Goal: Find specific page/section: Find specific page/section

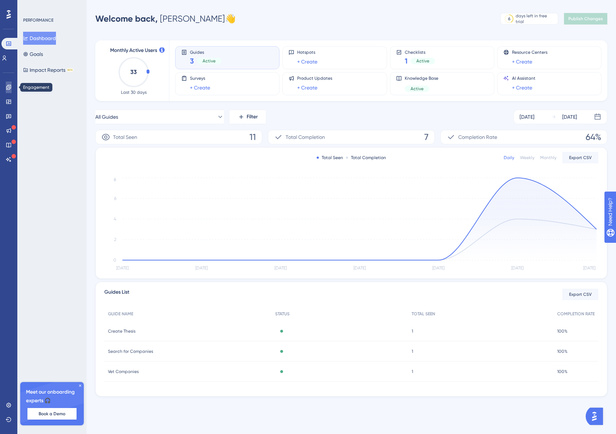
click at [9, 87] on icon at bounding box center [9, 87] width 6 height 6
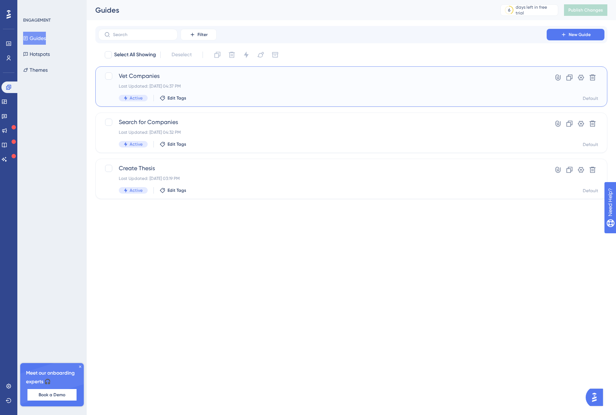
click at [231, 80] on span "Vet Companies" at bounding box center [322, 76] width 407 height 9
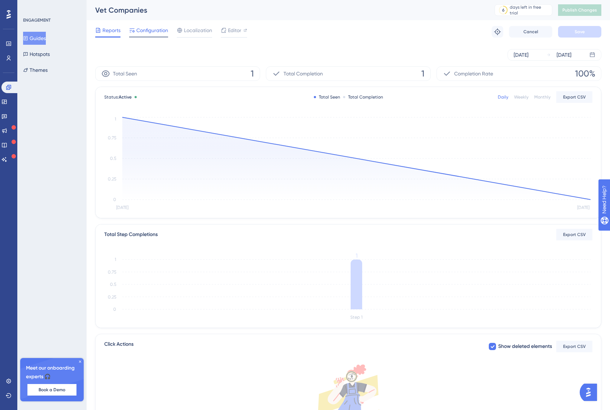
click at [140, 33] on span "Configuration" at bounding box center [152, 30] width 32 height 9
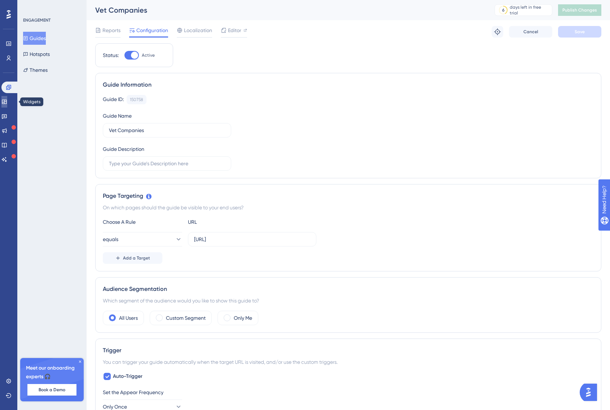
click at [6, 100] on icon at bounding box center [4, 102] width 5 height 4
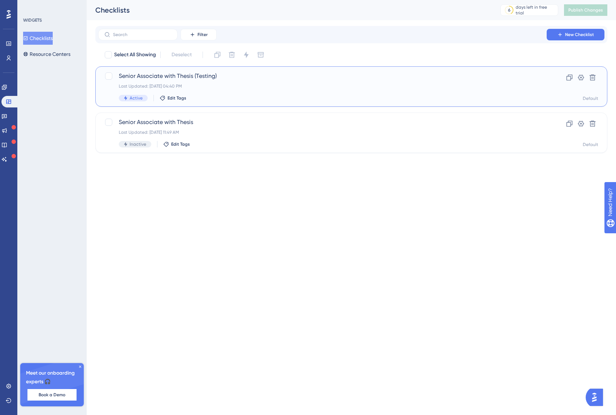
click at [262, 92] on div "Senior Associate with Thesis (Testing) Last Updated: [DATE] 04:40 PM Active Edi…" at bounding box center [322, 87] width 407 height 30
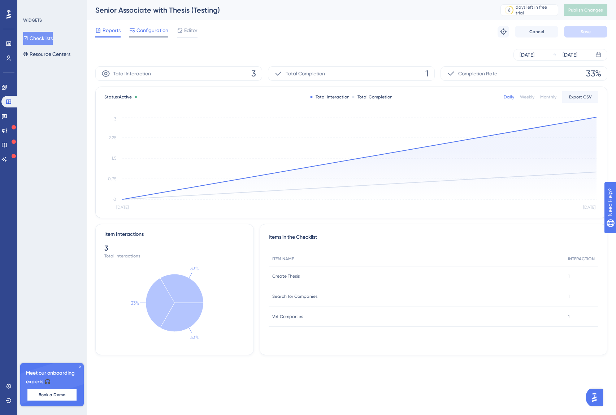
click at [145, 32] on span "Configuration" at bounding box center [152, 30] width 32 height 9
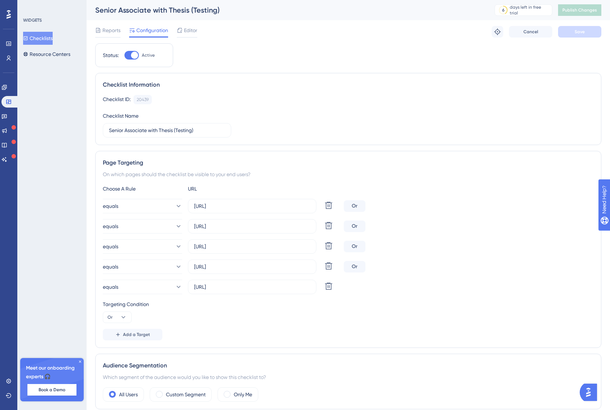
scroll to position [50, 0]
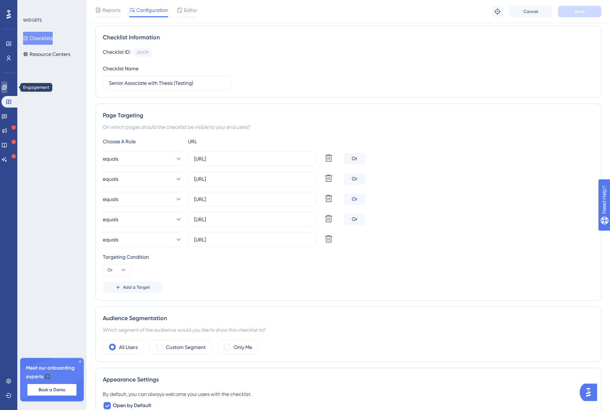
click at [6, 89] on icon at bounding box center [4, 87] width 5 height 5
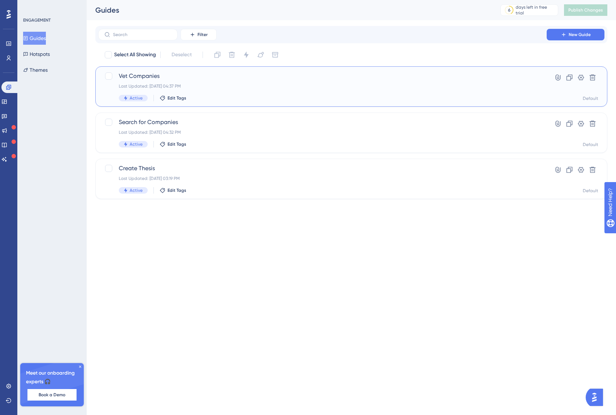
click at [341, 86] on div "Last Updated: [DATE] 04:37 PM" at bounding box center [322, 86] width 407 height 6
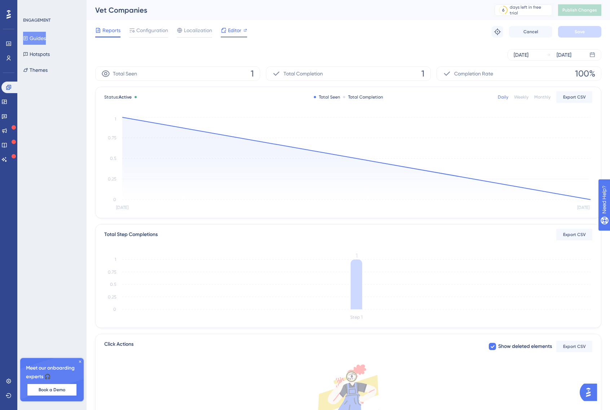
click at [231, 30] on span "Editor" at bounding box center [234, 30] width 13 height 9
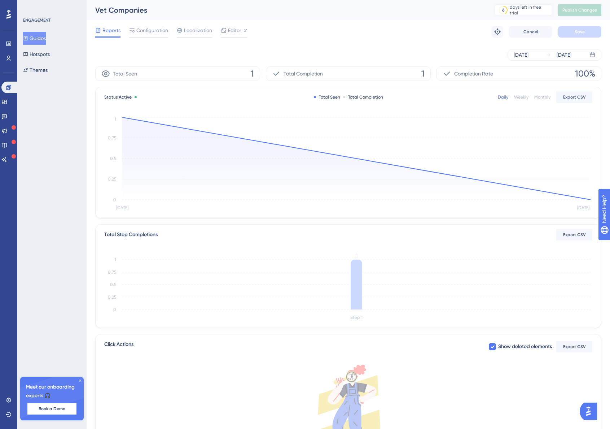
click at [215, 43] on div "[DATE] [DATE]" at bounding box center [348, 54] width 506 height 23
click at [232, 30] on span "Editor" at bounding box center [234, 30] width 13 height 9
